Goal: Transaction & Acquisition: Purchase product/service

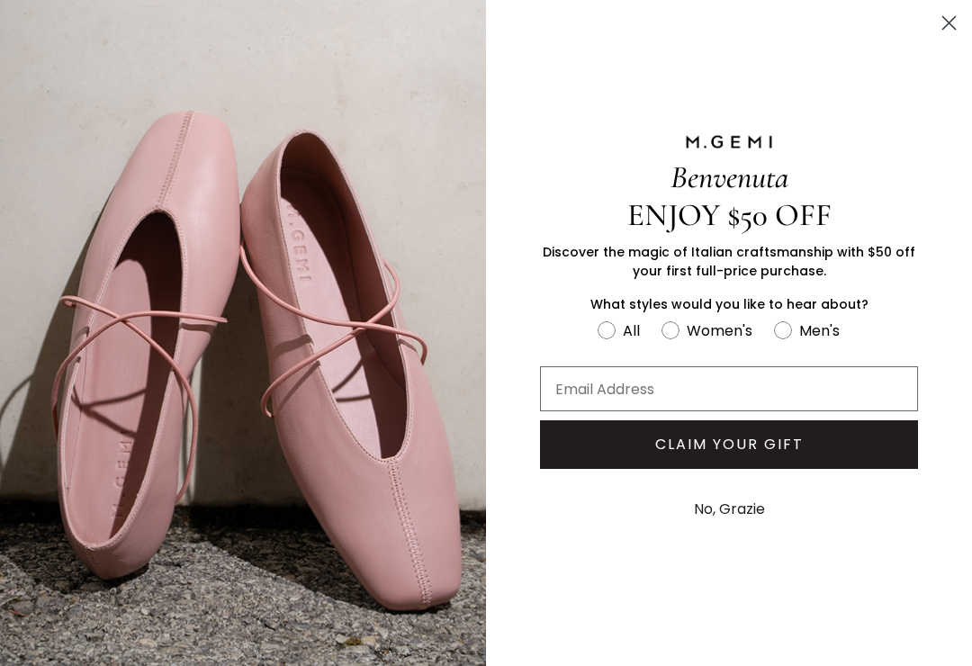
click at [959, 18] on circle "Close dialog" at bounding box center [949, 23] width 30 height 30
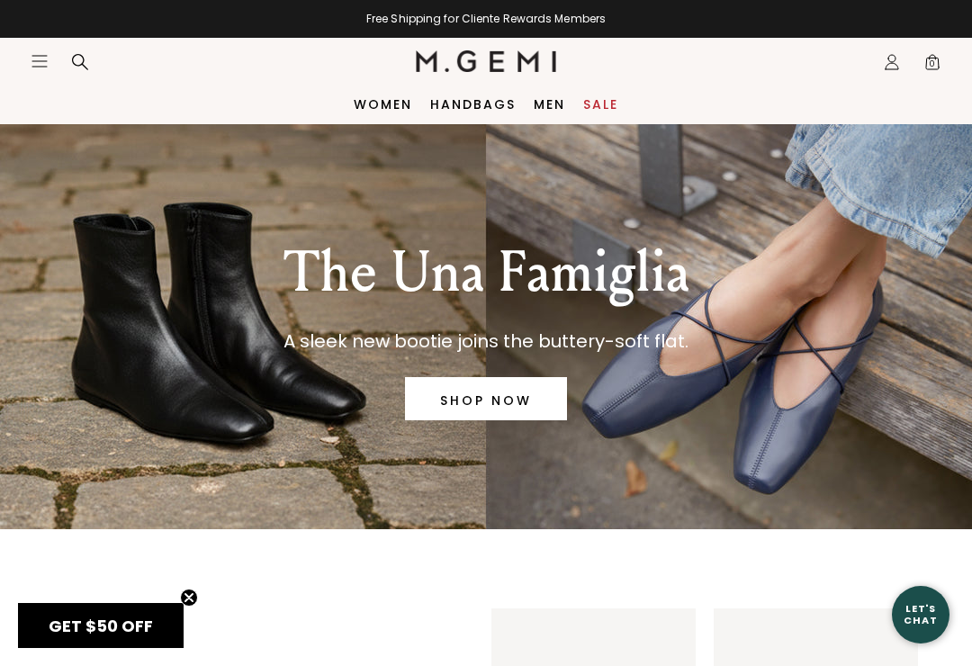
click at [617, 98] on link "Sale" at bounding box center [600, 104] width 35 height 14
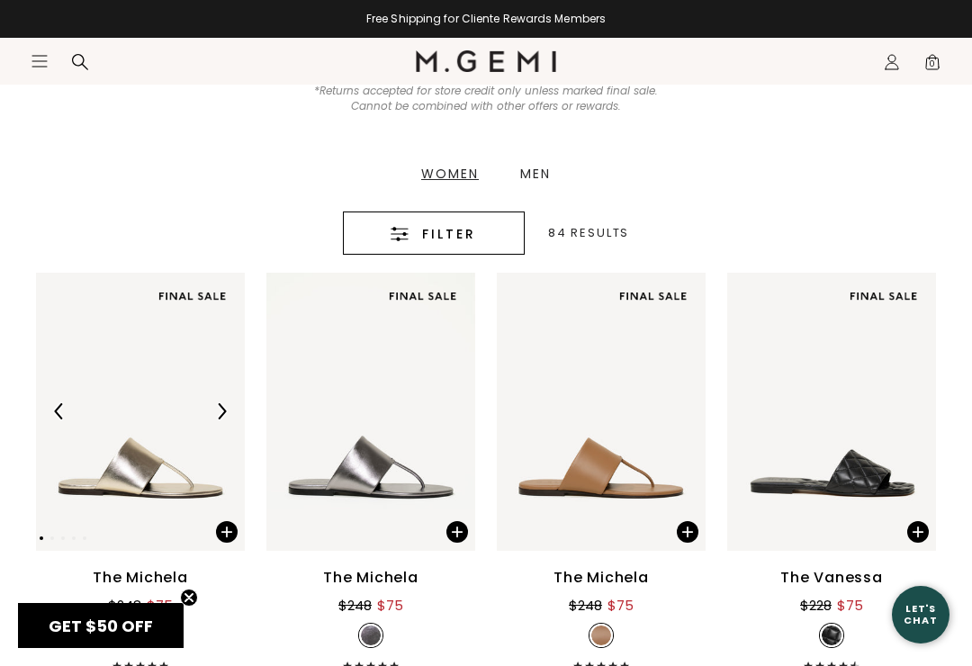
click at [478, 239] on div "Filter" at bounding box center [434, 234] width 126 height 22
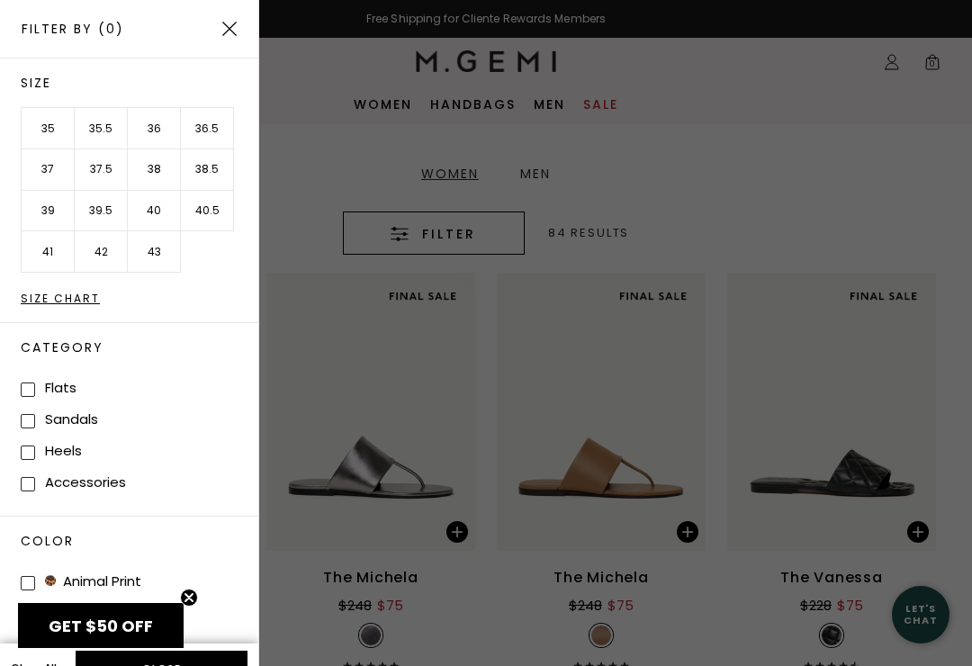
click at [215, 172] on li "38.5" at bounding box center [207, 169] width 53 height 41
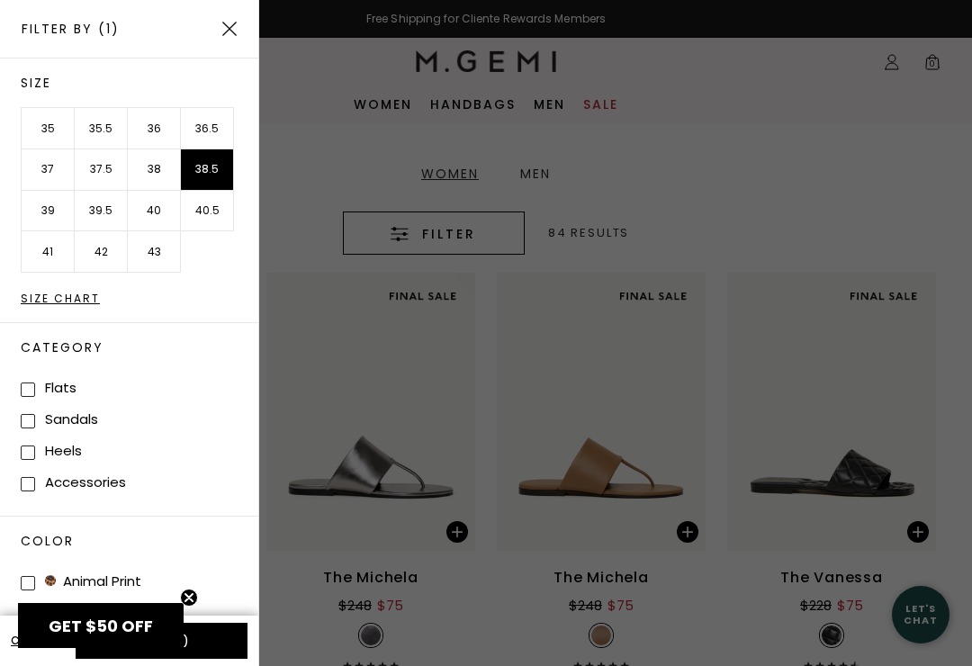
click at [229, 632] on button "Apply (1)" at bounding box center [162, 641] width 172 height 36
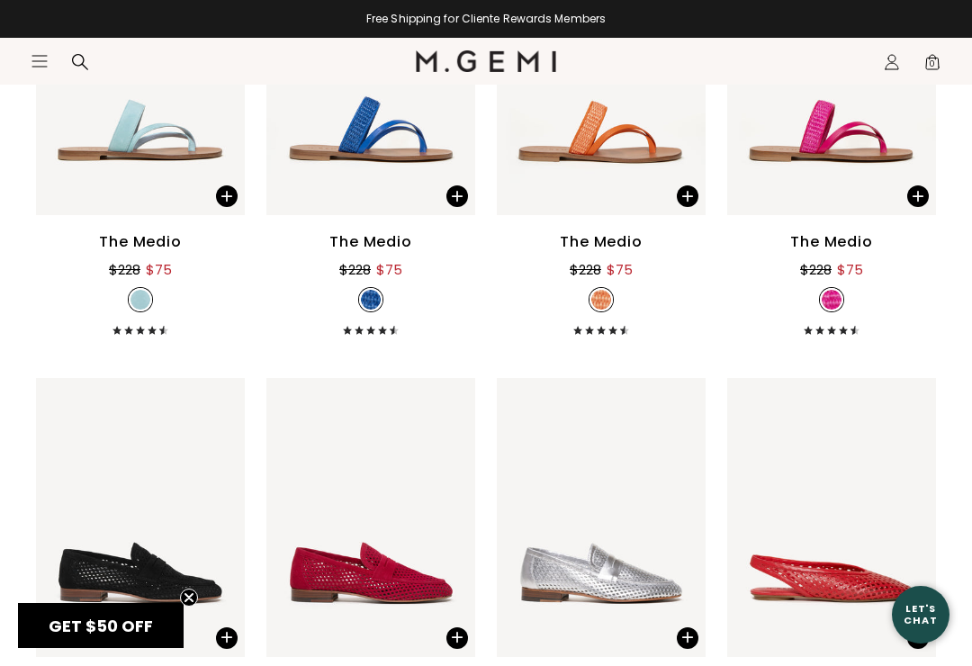
scroll to position [1203, 0]
